Goal: Transaction & Acquisition: Obtain resource

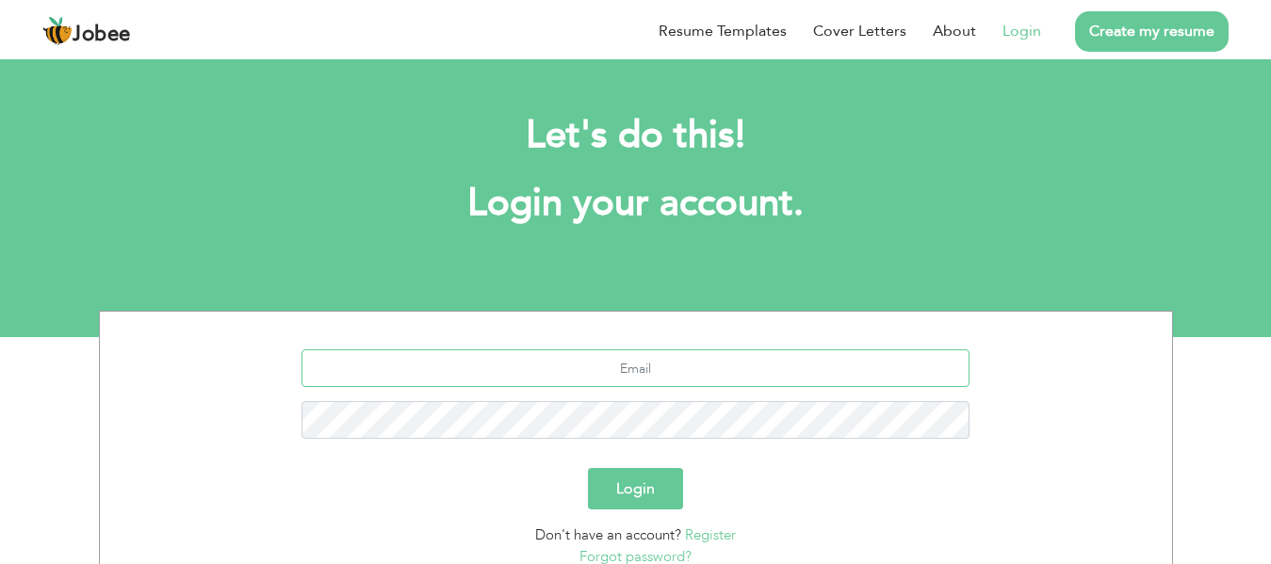
click at [649, 366] on input "text" at bounding box center [636, 369] width 668 height 38
type input "[EMAIL_ADDRESS][DOMAIN_NAME]"
click at [588, 468] on button "Login" at bounding box center [635, 488] width 95 height 41
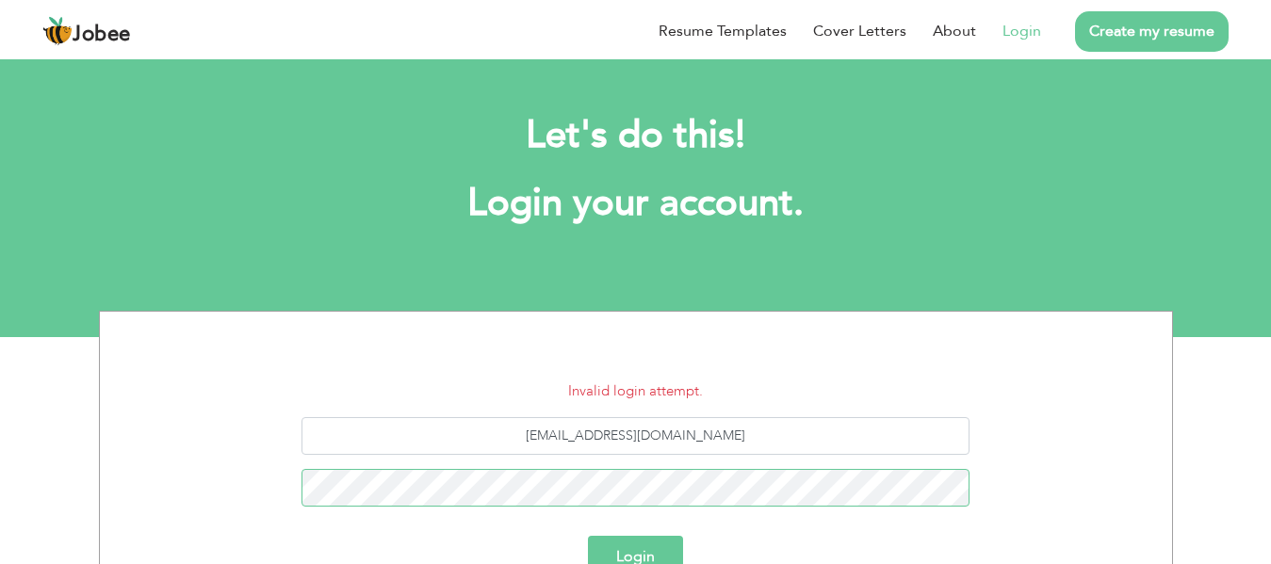
click at [588, 536] on button "Login" at bounding box center [635, 556] width 95 height 41
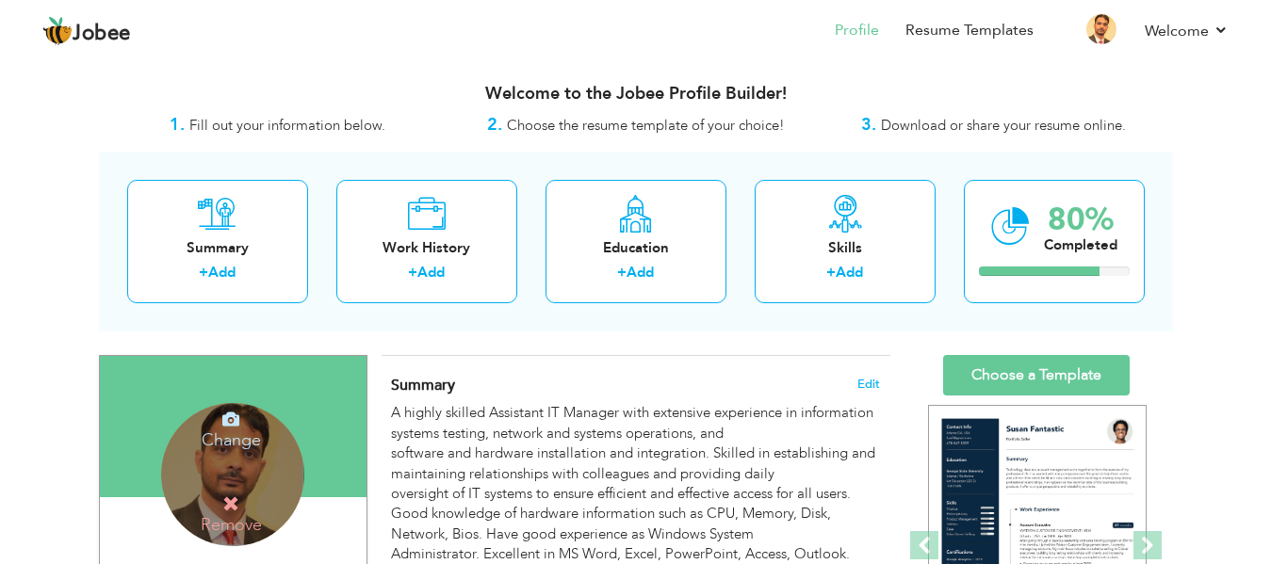
click at [222, 440] on h4 "Change" at bounding box center [231, 427] width 135 height 45
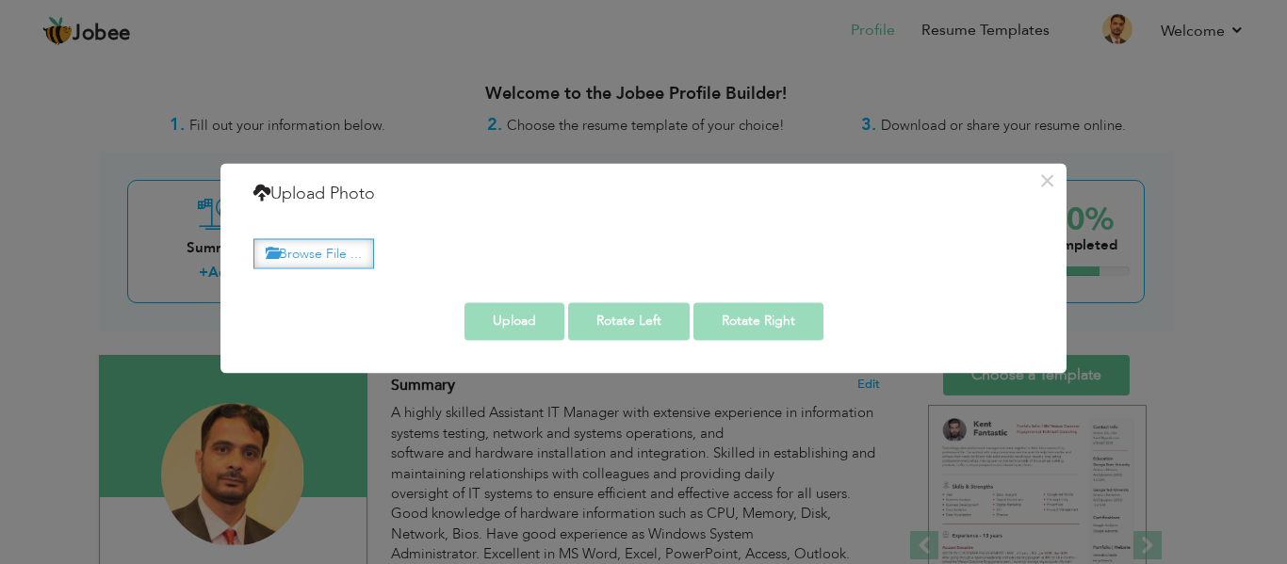
click at [328, 248] on label "Browse File ..." at bounding box center [313, 253] width 121 height 29
click at [0, 0] on input "Browse File ..." at bounding box center [0, 0] width 0 height 0
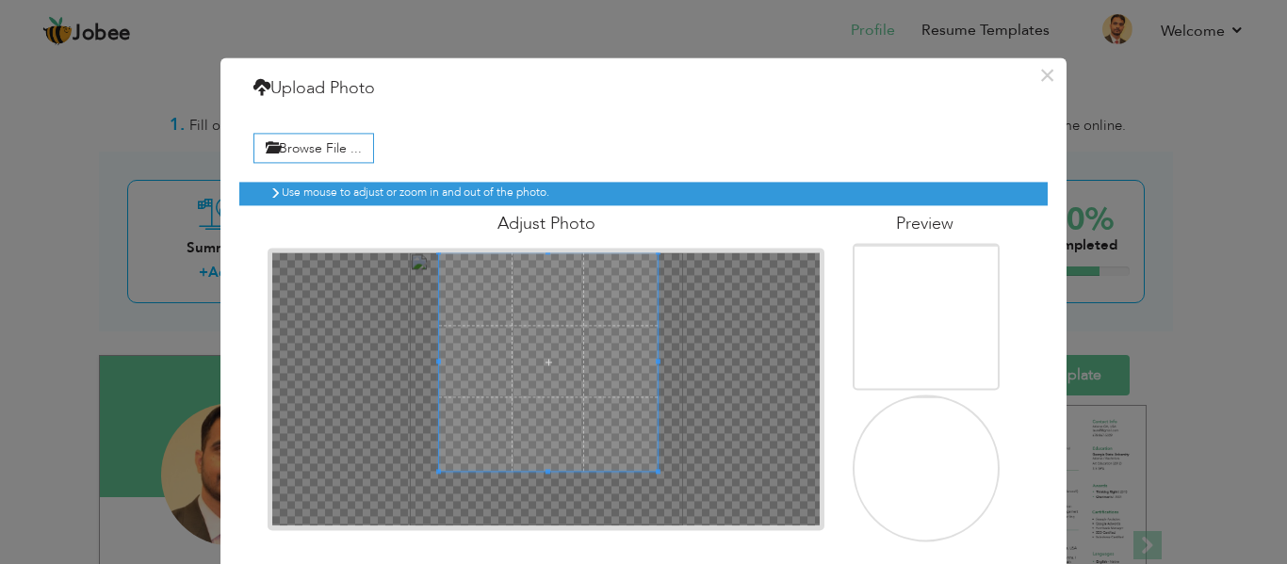
click at [576, 359] on span at bounding box center [548, 362] width 219 height 219
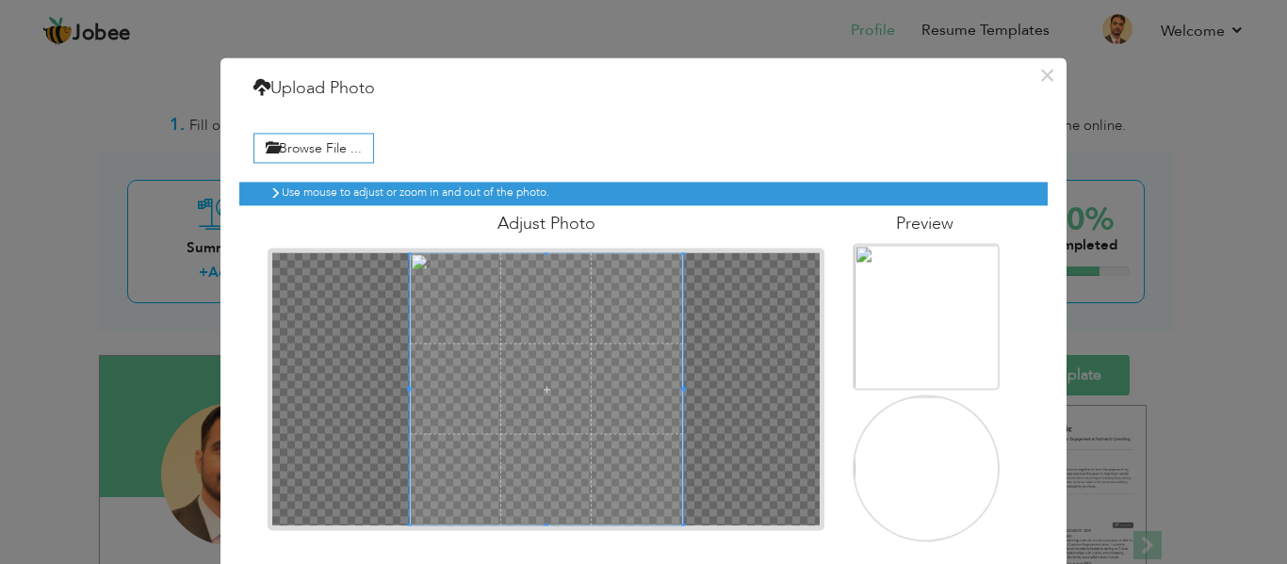
click at [711, 537] on div "Use mouse to adjust or zoom in and out of the photo. Adjust Photo" at bounding box center [643, 355] width 809 height 374
click at [558, 429] on span at bounding box center [546, 389] width 273 height 273
click at [940, 471] on img at bounding box center [928, 470] width 147 height 147
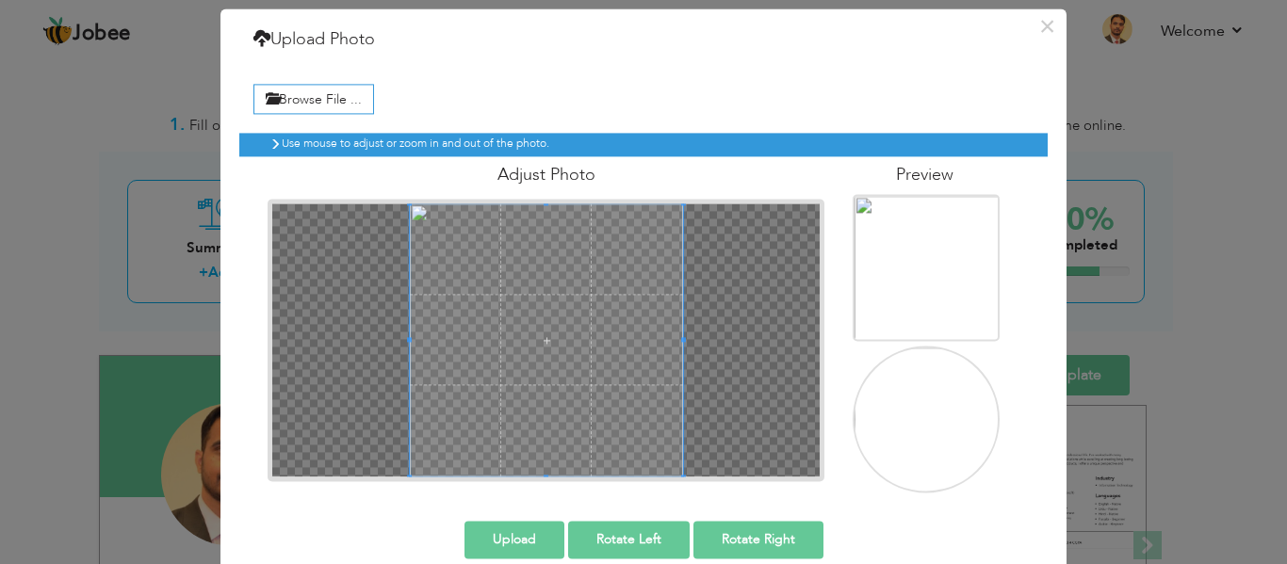
scroll to position [76, 0]
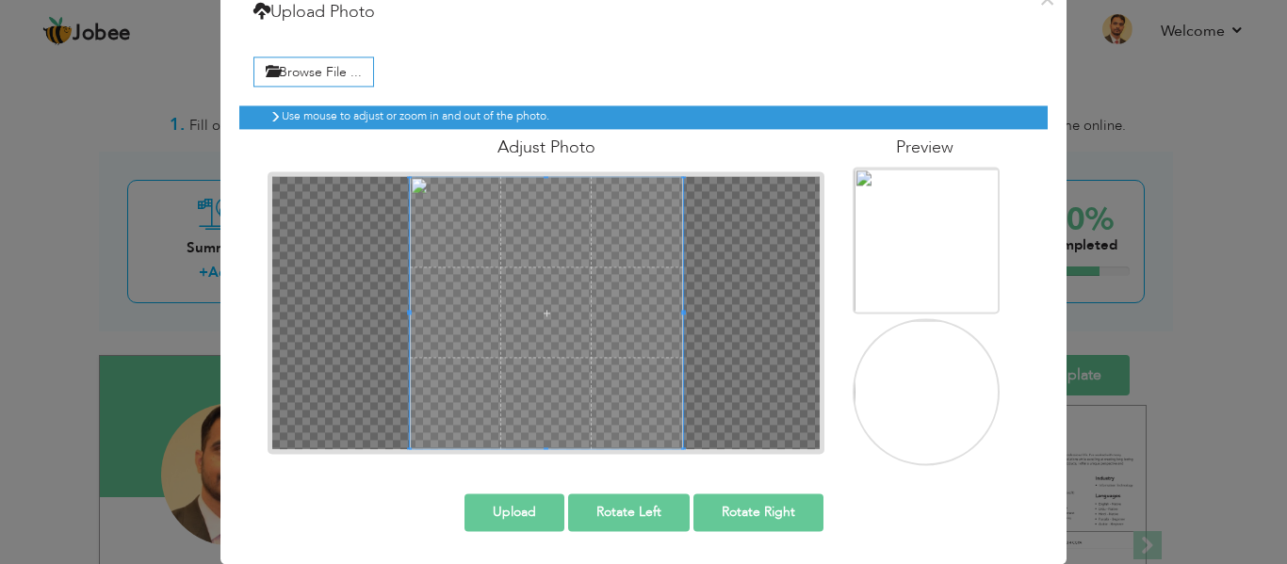
click at [511, 513] on button "Upload" at bounding box center [515, 513] width 100 height 38
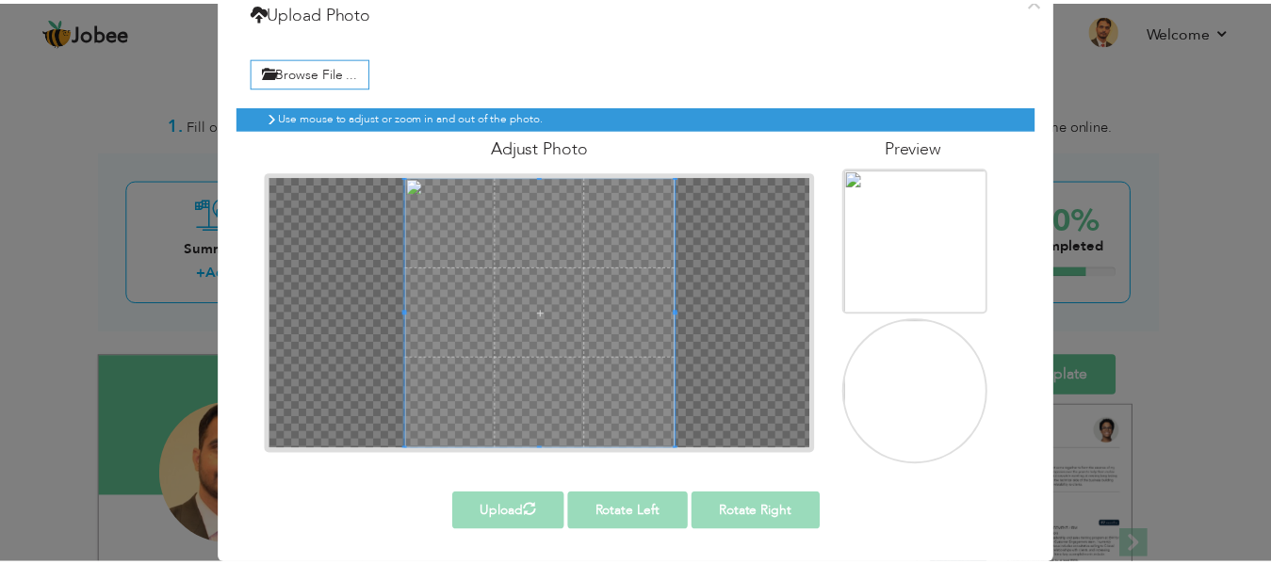
scroll to position [0, 0]
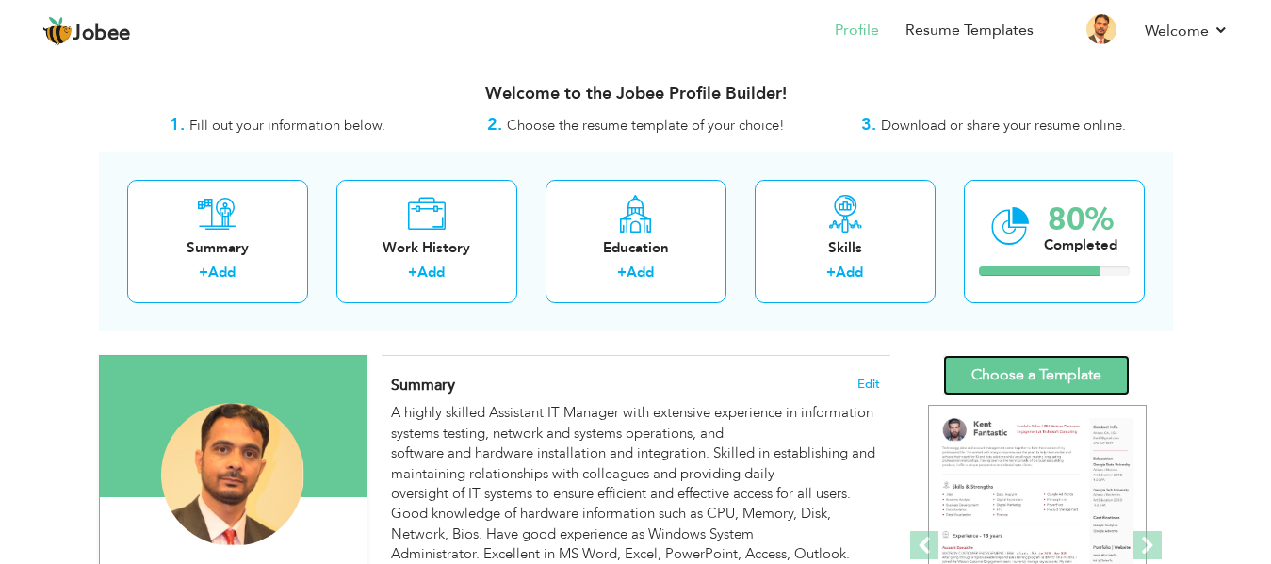
click at [1045, 378] on link "Choose a Template" at bounding box center [1036, 375] width 187 height 41
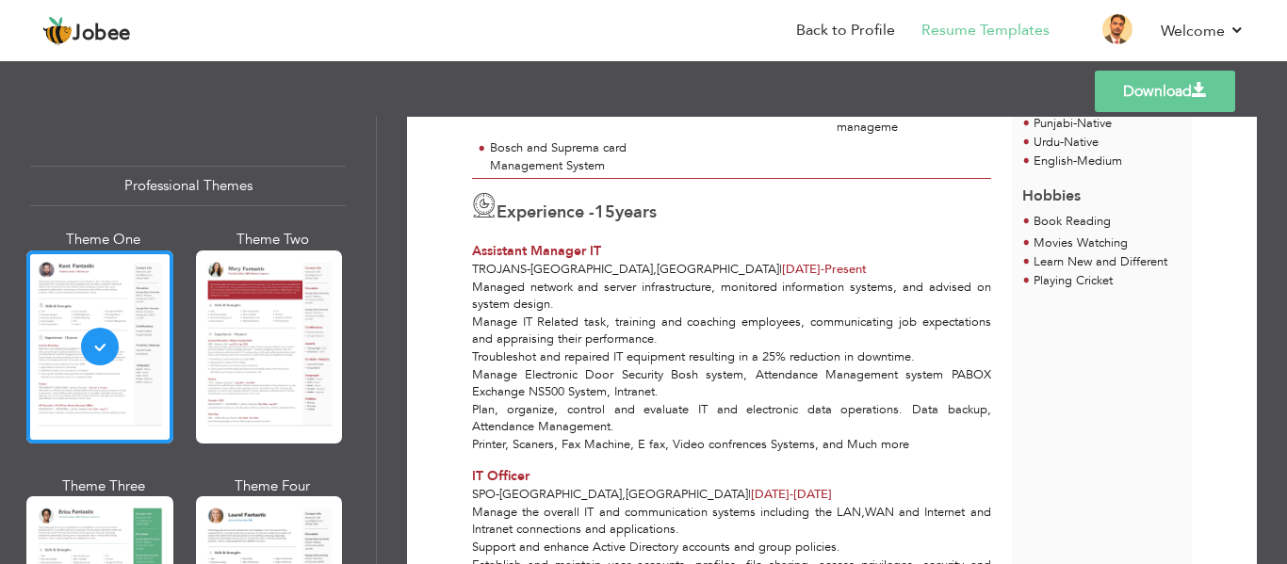
scroll to position [622, 0]
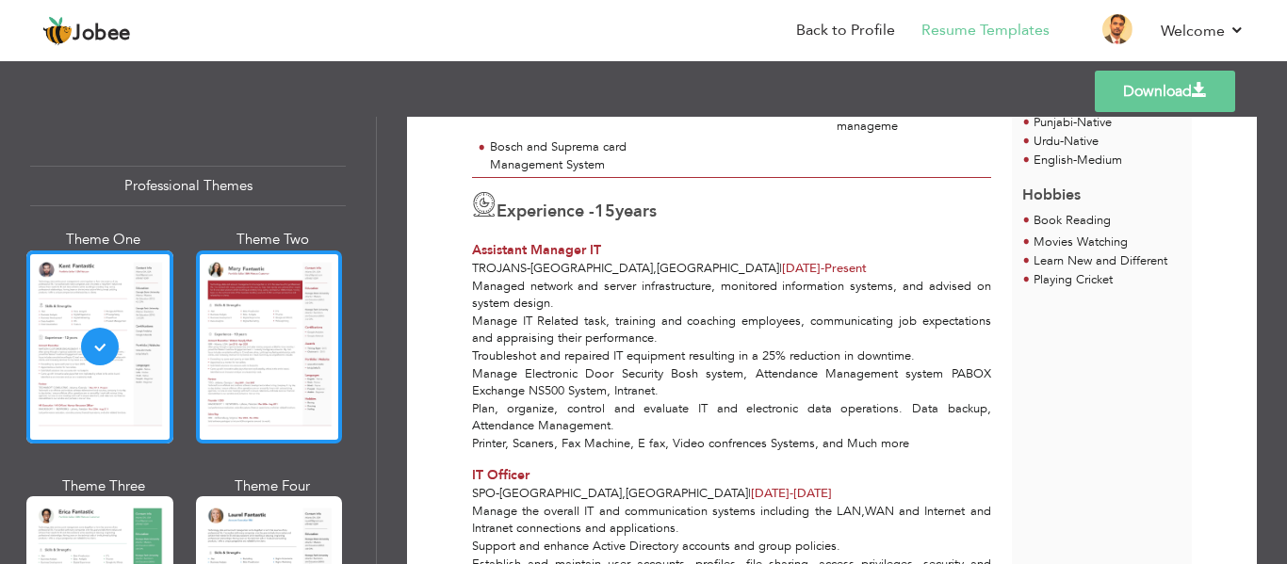
click at [287, 359] on div at bounding box center [269, 347] width 147 height 193
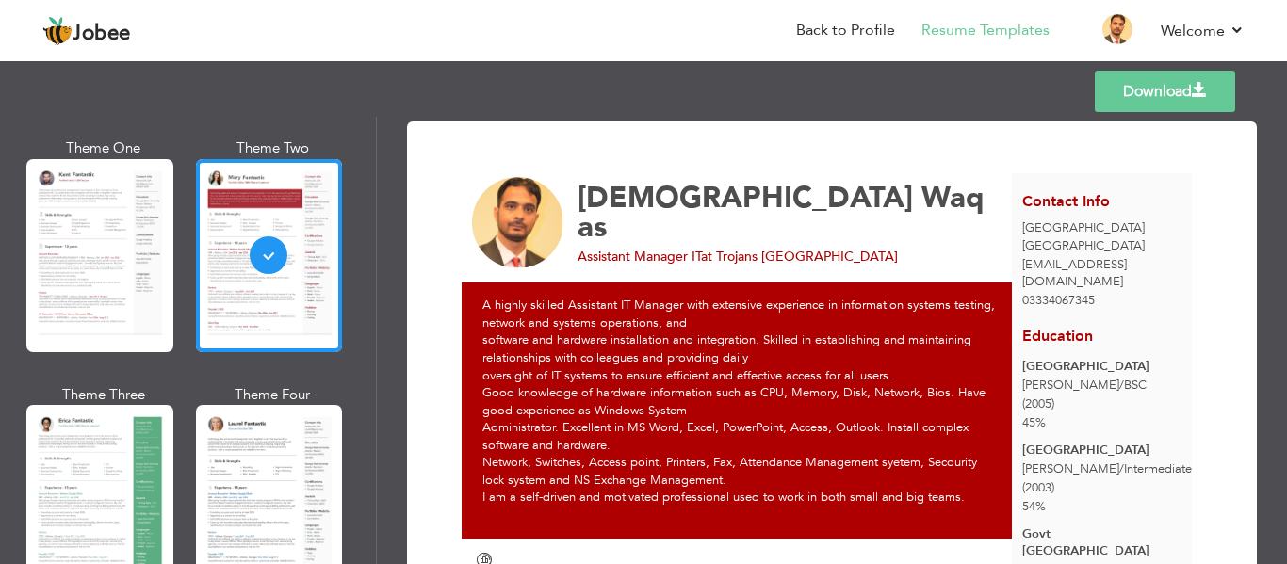
scroll to position [283, 0]
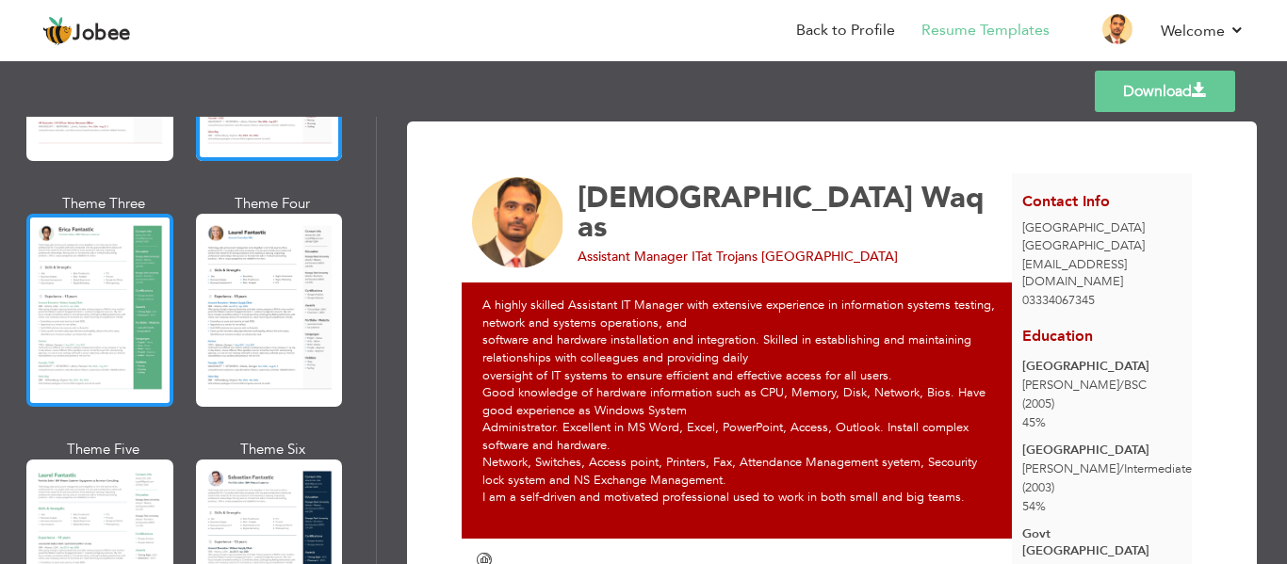
click at [112, 303] on div at bounding box center [99, 310] width 147 height 193
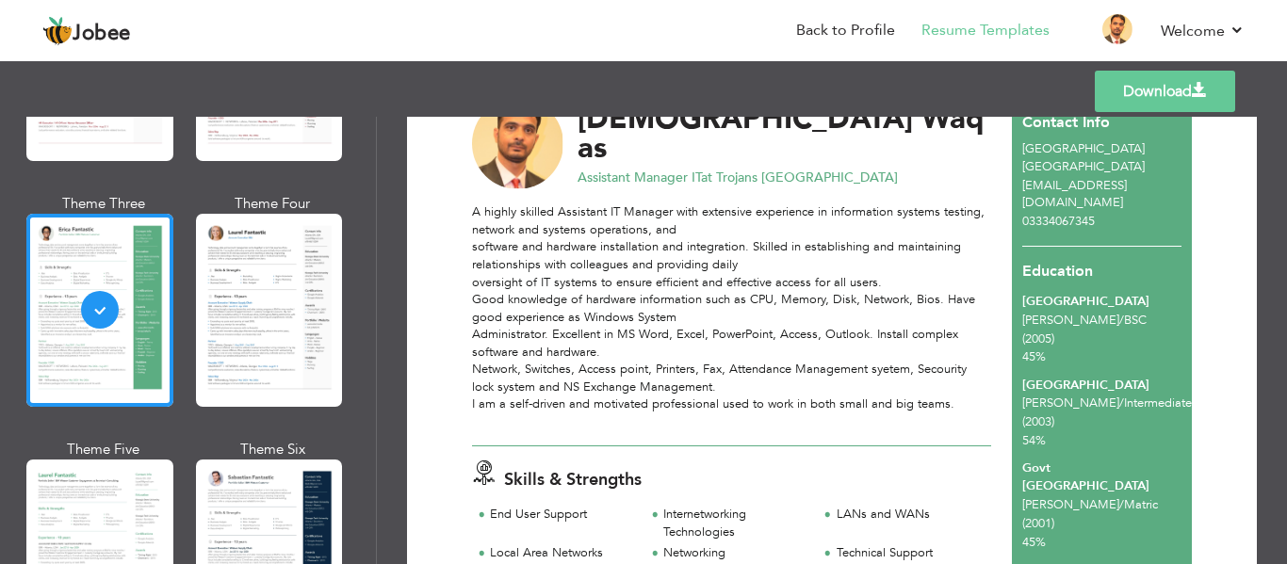
scroll to position [0, 0]
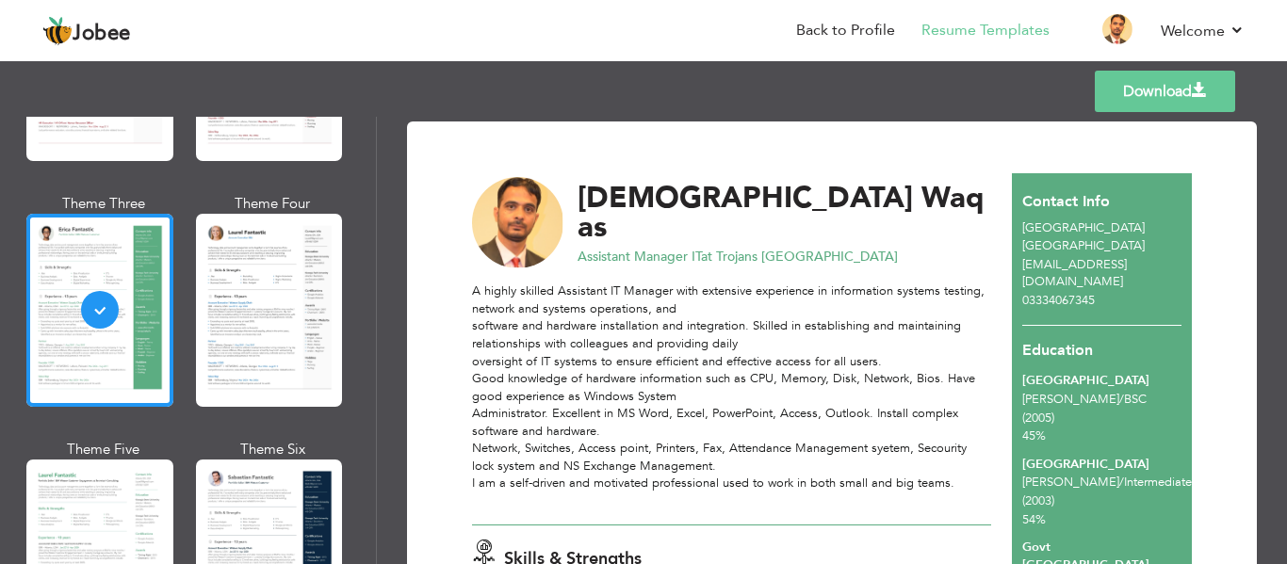
click at [1177, 96] on link "Download" at bounding box center [1165, 91] width 140 height 41
click at [100, 27] on span "Jobee" at bounding box center [102, 34] width 58 height 21
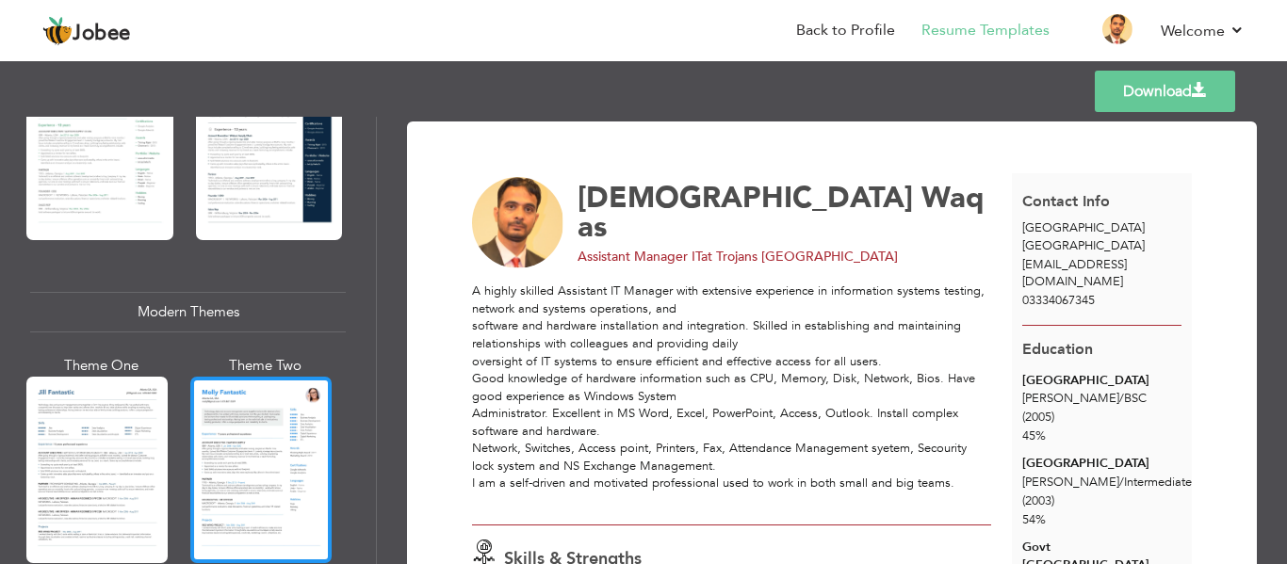
scroll to position [942, 0]
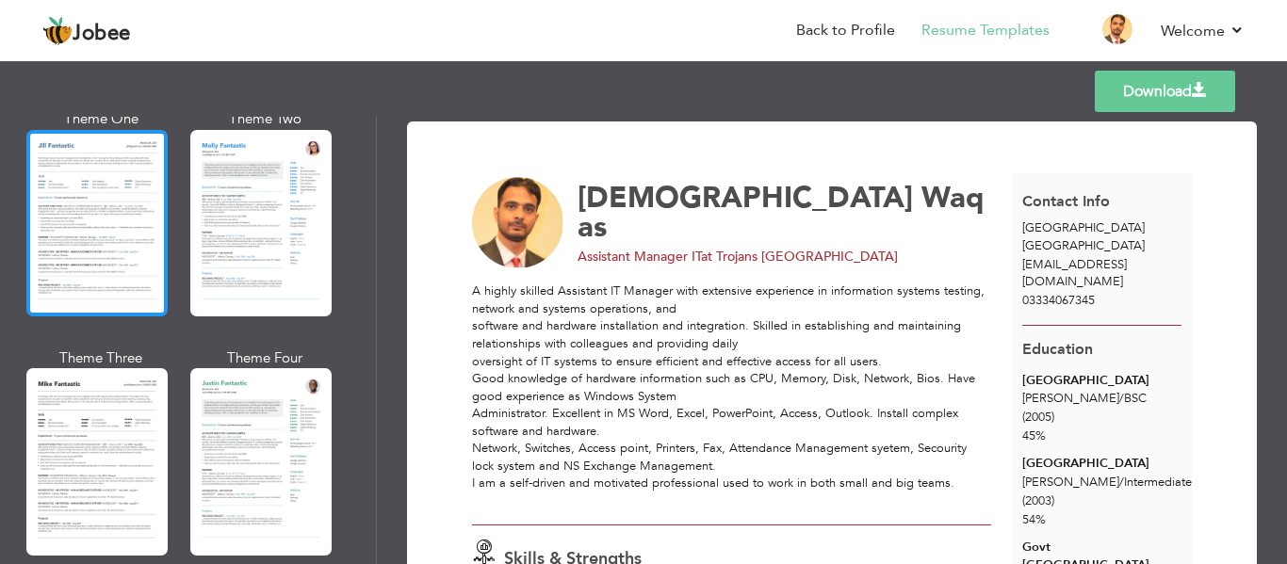
click at [153, 253] on div at bounding box center [96, 223] width 141 height 187
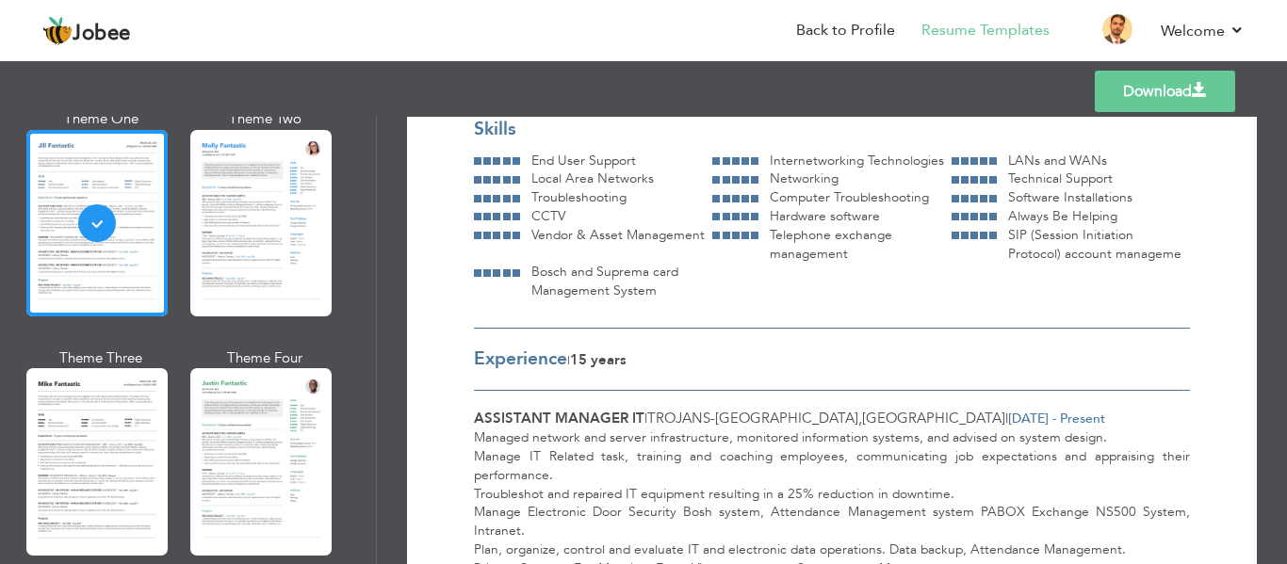
scroll to position [0, 0]
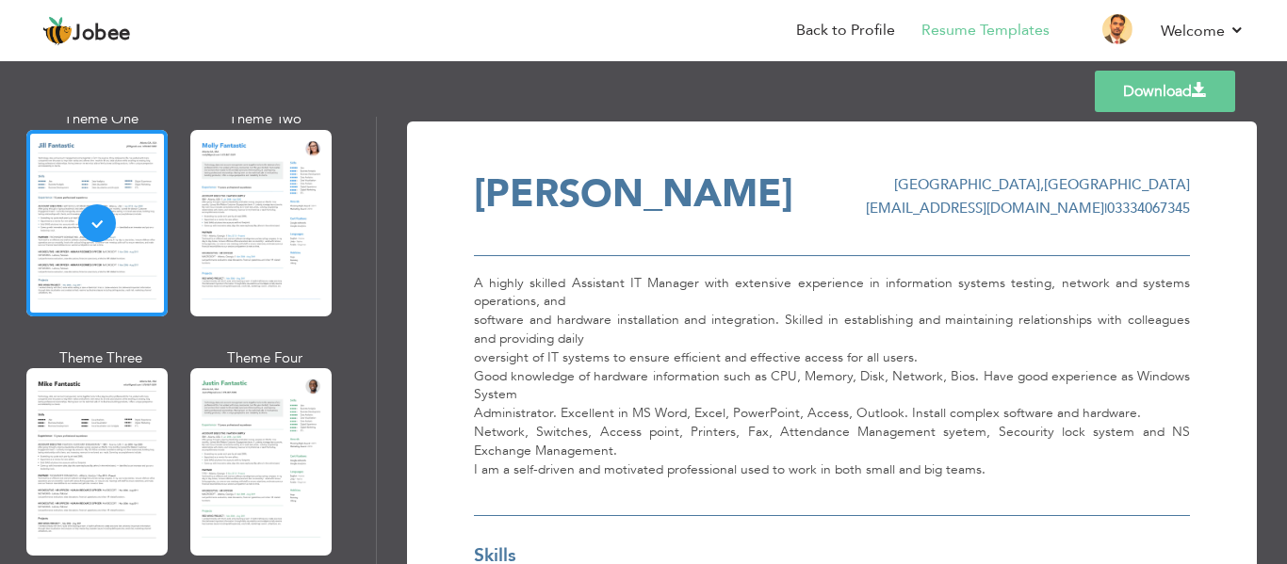
click at [1127, 90] on link "Download" at bounding box center [1165, 91] width 140 height 41
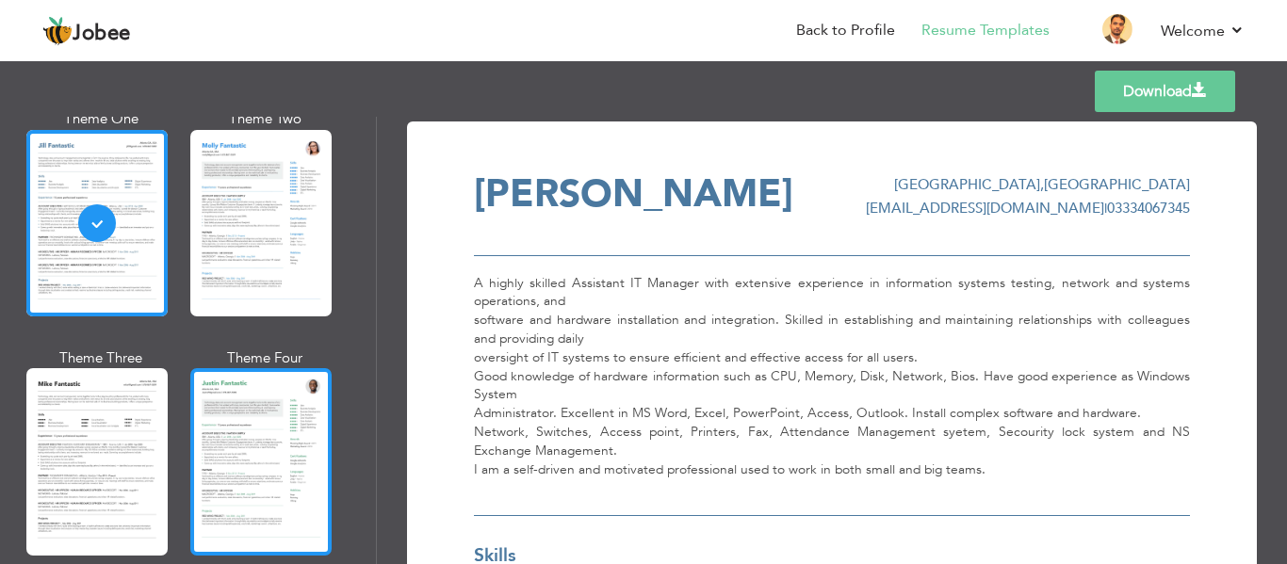
click at [285, 425] on div at bounding box center [260, 461] width 141 height 187
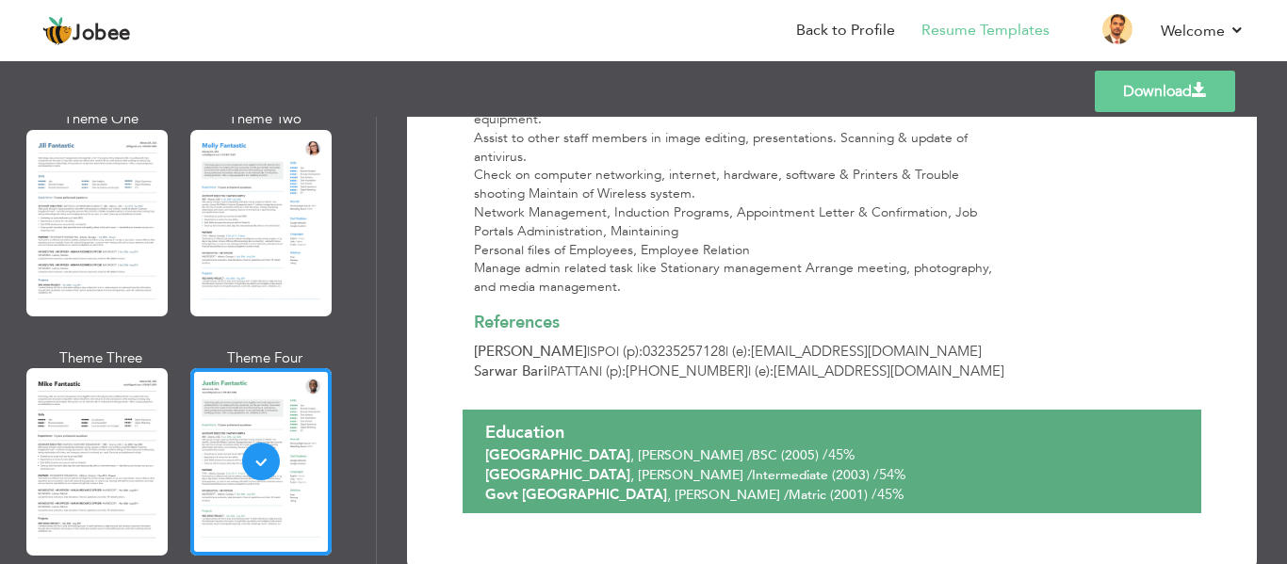
scroll to position [2333, 0]
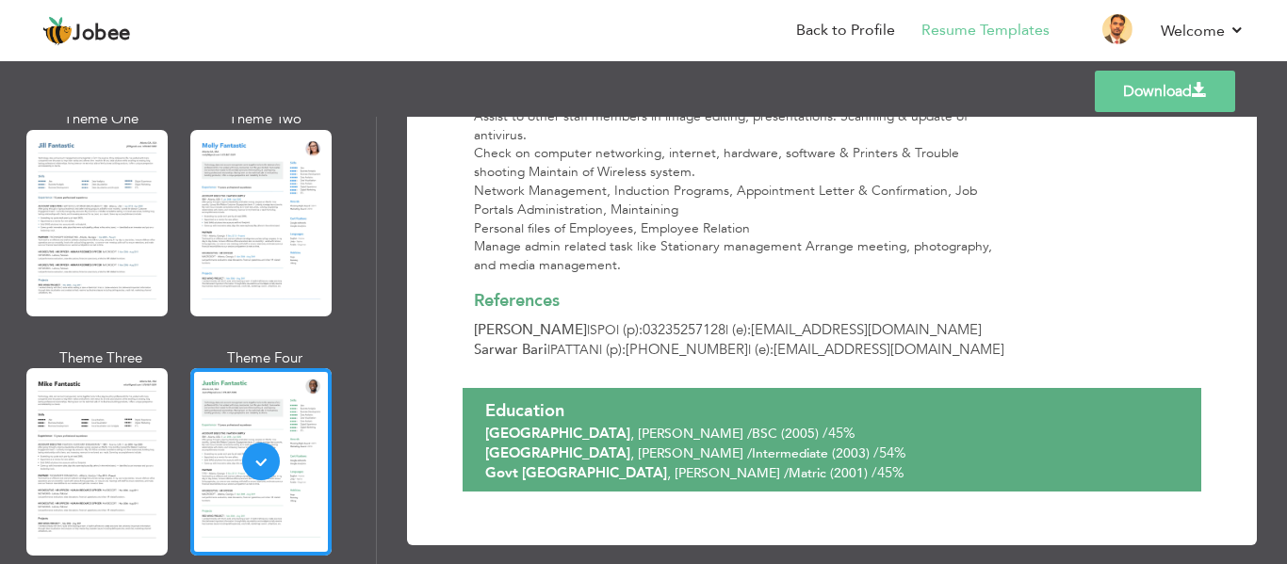
click at [1119, 90] on link "Download" at bounding box center [1165, 91] width 140 height 41
